Goal: Task Accomplishment & Management: Use online tool/utility

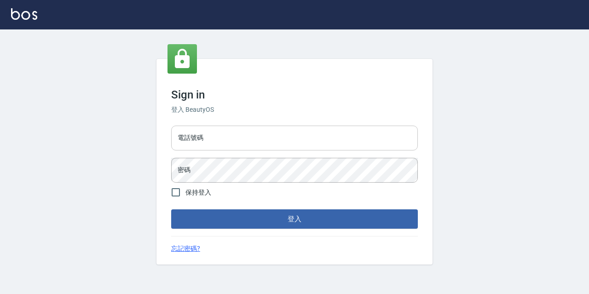
click at [327, 149] on input "電話號碼" at bounding box center [294, 138] width 247 height 25
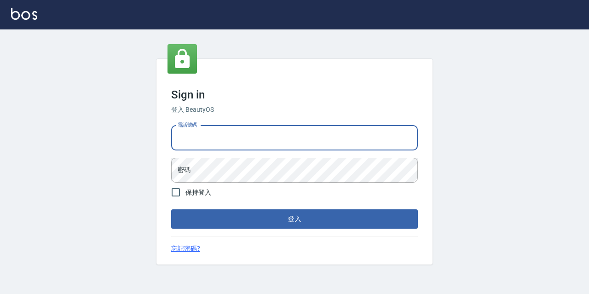
type input "0977888999"
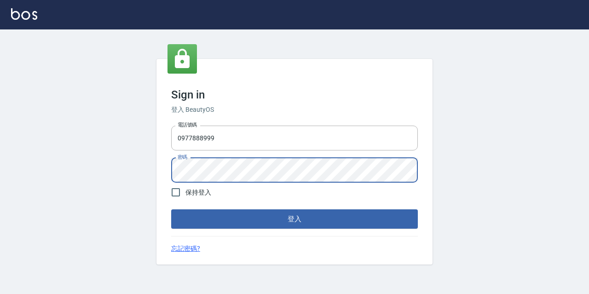
click at [171, 209] on button "登入" at bounding box center [294, 218] width 247 height 19
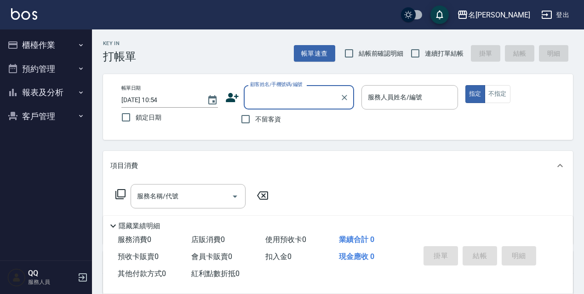
click at [52, 42] on button "櫃檯作業" at bounding box center [46, 45] width 85 height 24
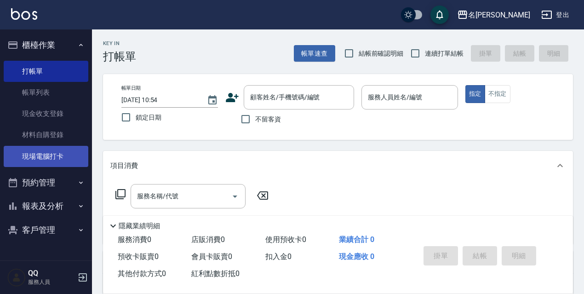
click at [57, 154] on link "現場電腦打卡" at bounding box center [46, 156] width 85 height 21
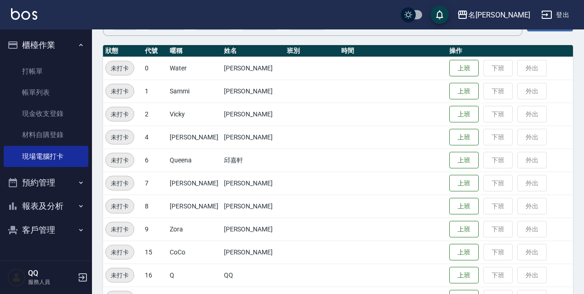
scroll to position [138, 0]
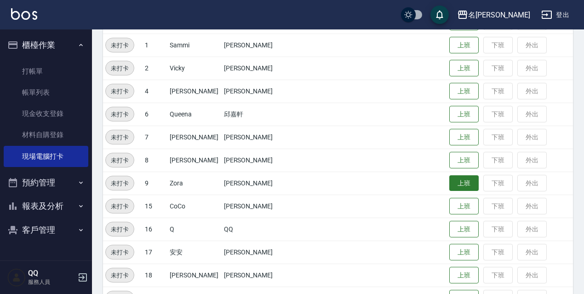
click at [457, 184] on button "上班" at bounding box center [463, 183] width 29 height 16
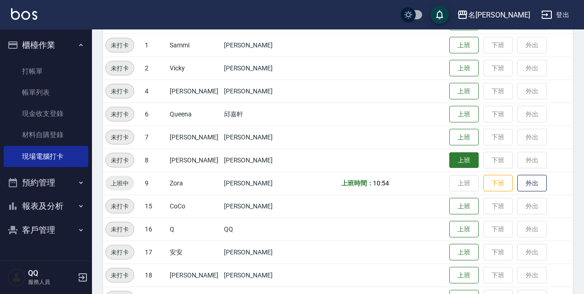
click at [464, 167] on button "上班" at bounding box center [463, 160] width 29 height 16
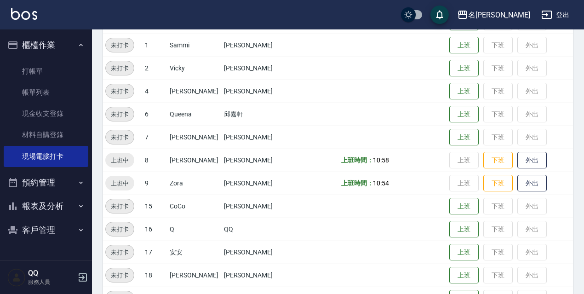
scroll to position [92, 0]
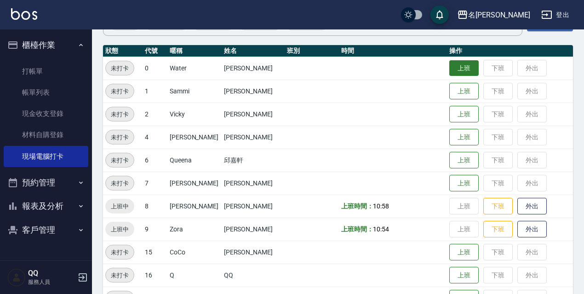
click at [453, 68] on button "上班" at bounding box center [463, 68] width 29 height 16
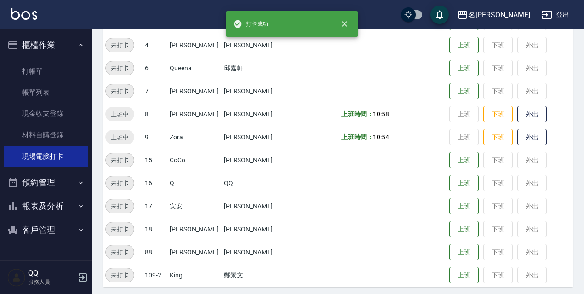
scroll to position [188, 0]
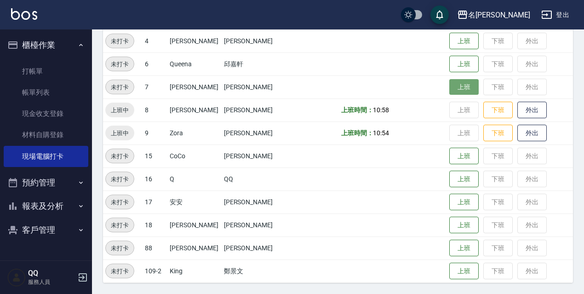
click at [459, 90] on button "上班" at bounding box center [463, 87] width 29 height 16
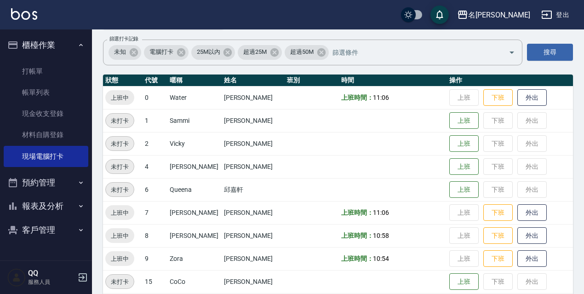
scroll to position [61, 0]
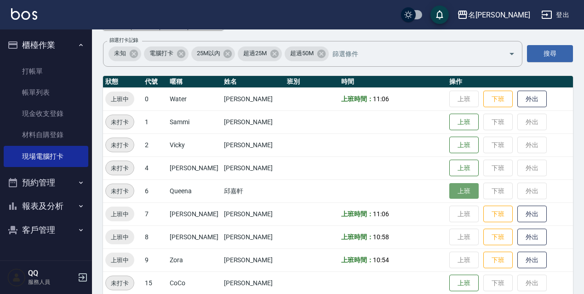
click at [449, 196] on button "上班" at bounding box center [463, 191] width 29 height 16
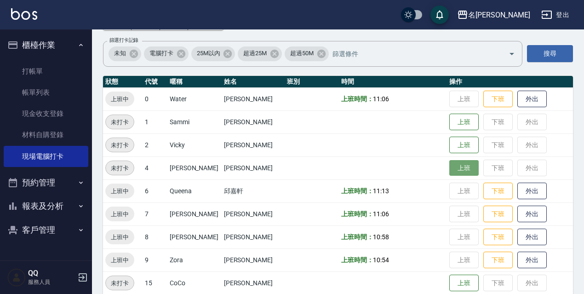
click at [449, 165] on button "上班" at bounding box center [463, 168] width 29 height 16
